Goal: Task Accomplishment & Management: Complete application form

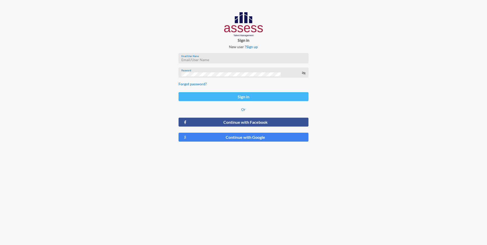
type input "[EMAIL_ADDRESS][DOMAIN_NAME]"
click at [248, 97] on button "Sign in" at bounding box center [243, 96] width 130 height 9
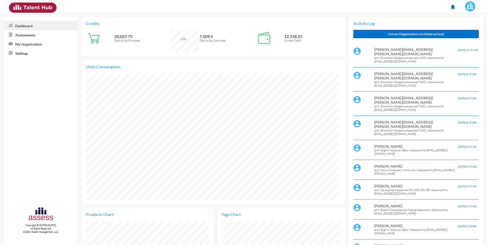
click at [470, 5] on img at bounding box center [470, 6] width 10 height 10
click at [466, 26] on link "riham" at bounding box center [462, 27] width 31 height 10
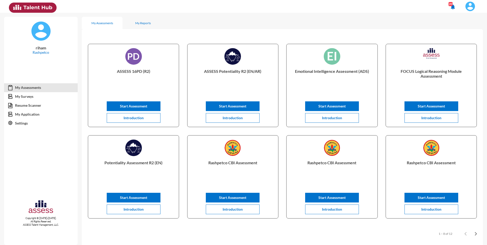
click at [470, 7] on img at bounding box center [470, 6] width 10 height 10
click at [465, 25] on link "Rashpetco" at bounding box center [462, 27] width 31 height 10
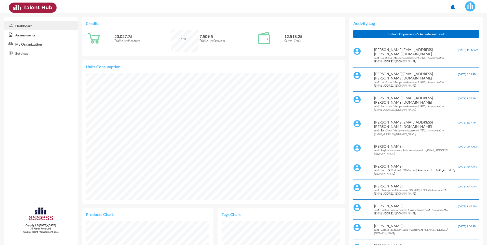
scroll to position [59, 118]
click at [26, 36] on link "Assessments" at bounding box center [41, 34] width 74 height 9
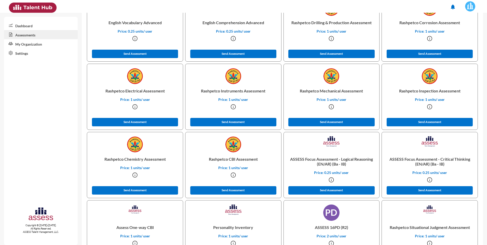
scroll to position [482, 0]
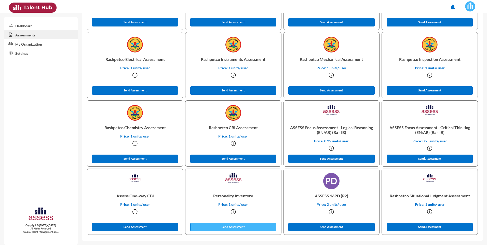
click at [231, 226] on button "Send Assessment" at bounding box center [233, 227] width 86 height 8
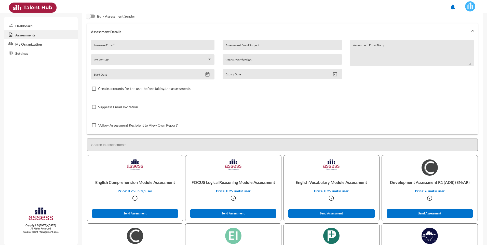
scroll to position [0, 0]
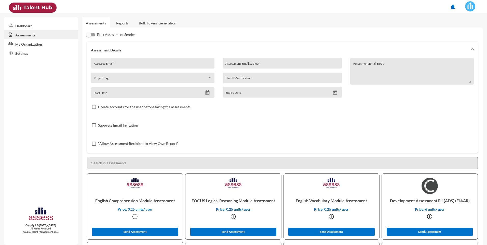
click at [128, 62] on div "Assessee Email *" at bounding box center [153, 65] width 118 height 8
type input "[EMAIL_ADDRESS][DOMAIN_NAME]"
click at [242, 138] on div ""Allow Assessment Recipient to View Own Report"" at bounding box center [282, 143] width 383 height 18
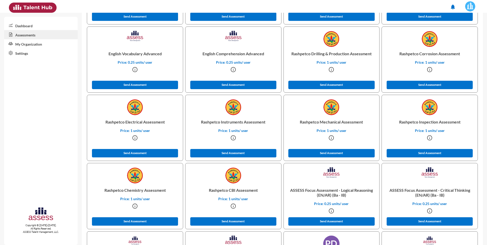
scroll to position [482, 0]
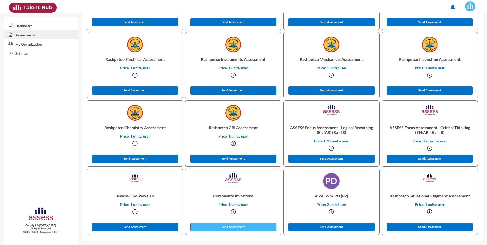
click at [228, 228] on button "Send Assessment" at bounding box center [233, 227] width 86 height 8
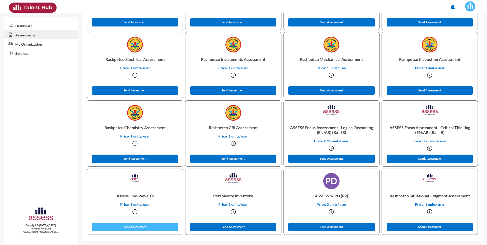
click at [122, 226] on button "Send Assessment" at bounding box center [135, 227] width 86 height 8
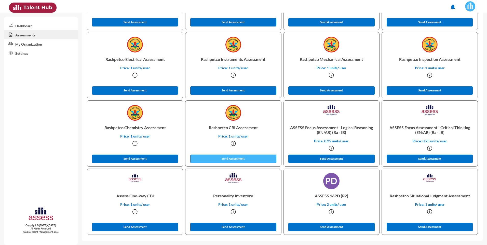
click at [231, 157] on button "Send Assessment" at bounding box center [233, 159] width 86 height 8
